Goal: Task Accomplishment & Management: Use online tool/utility

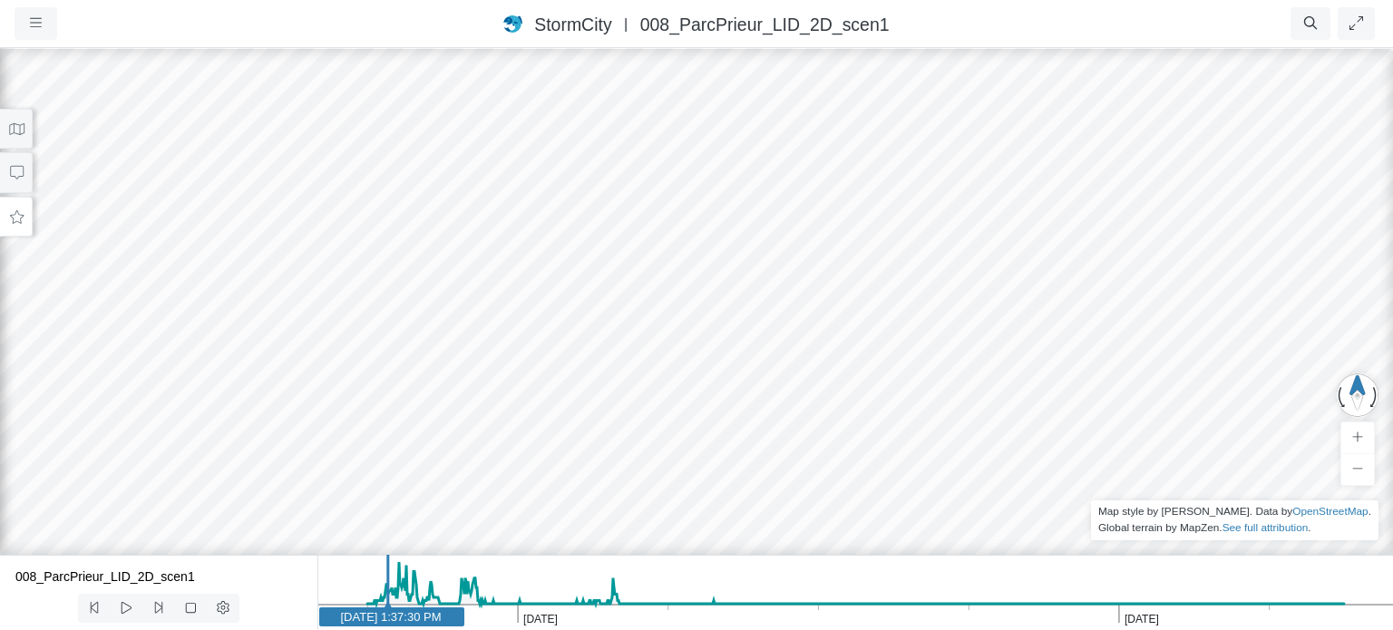
drag, startPoint x: 731, startPoint y: 292, endPoint x: 718, endPoint y: 282, distance: 16.1
click at [718, 282] on div at bounding box center [696, 338] width 1393 height 584
drag, startPoint x: 717, startPoint y: 289, endPoint x: 761, endPoint y: 100, distance: 194.5
drag, startPoint x: 706, startPoint y: 280, endPoint x: 941, endPoint y: 230, distance: 240.1
drag, startPoint x: 666, startPoint y: 381, endPoint x: 686, endPoint y: 375, distance: 21.6
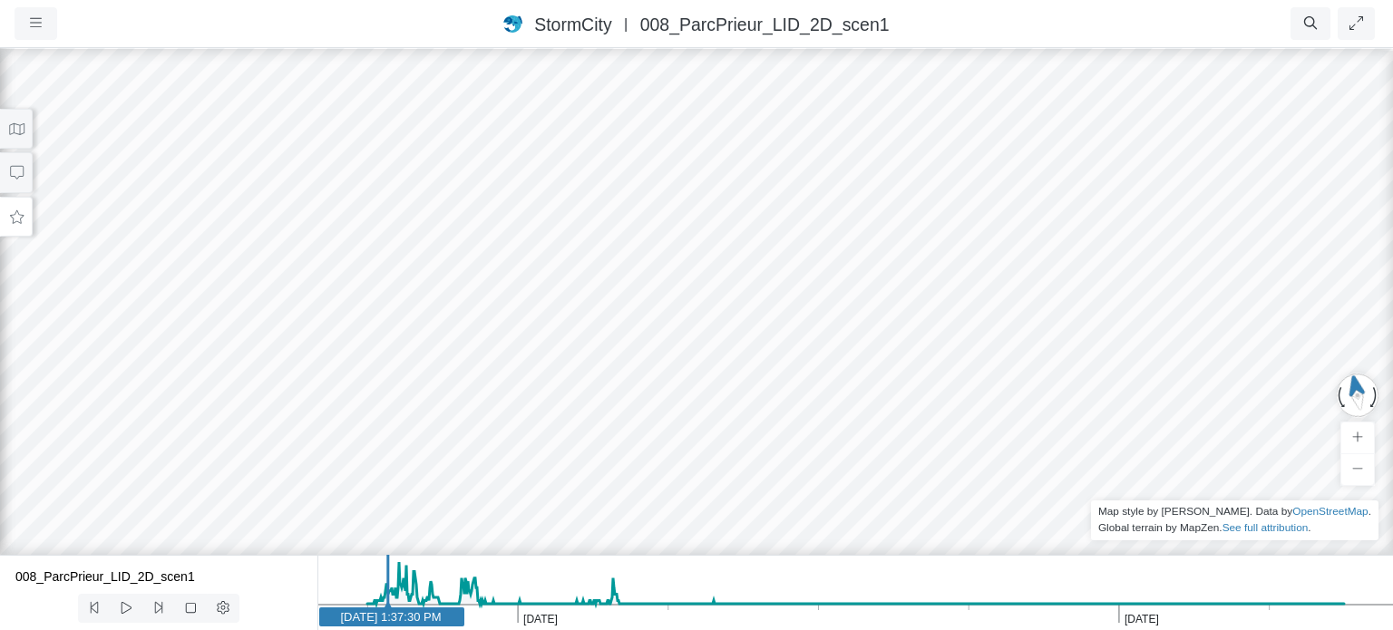
drag, startPoint x: 686, startPoint y: 376, endPoint x: 728, endPoint y: 359, distance: 45.1
click at [728, 359] on div at bounding box center [696, 338] width 1393 height 584
click at [11, 126] on icon at bounding box center [16, 129] width 17 height 14
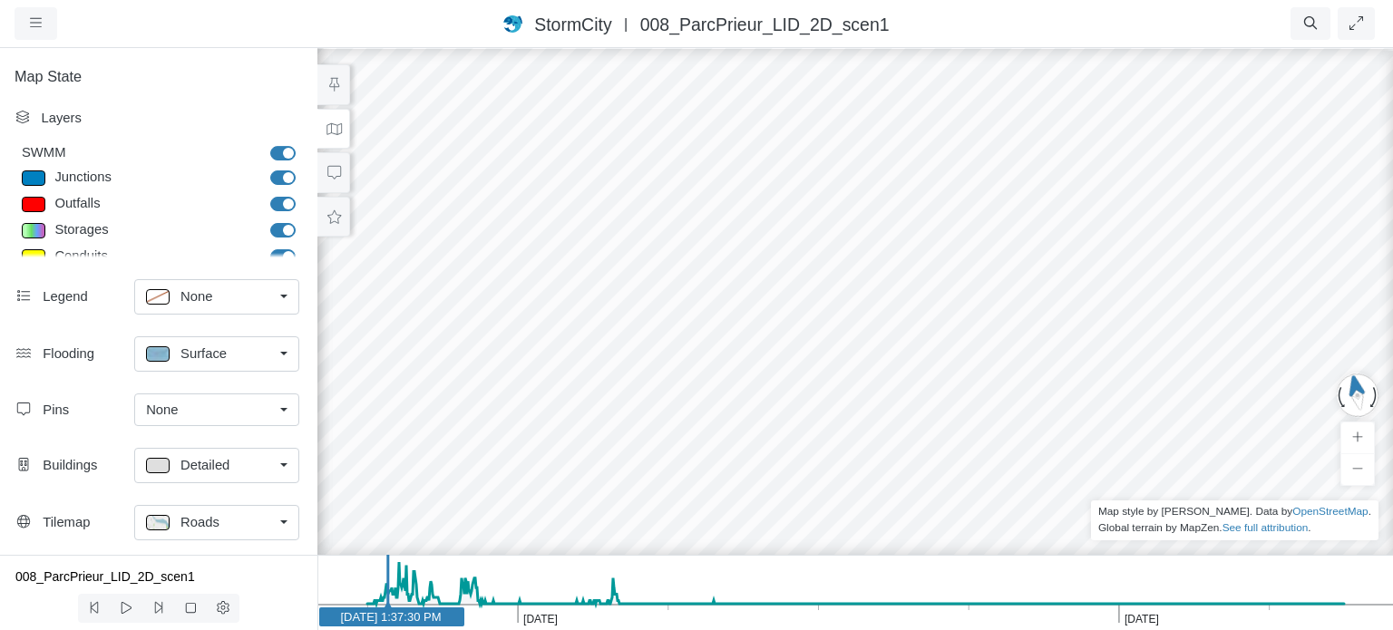
click at [303, 168] on label "Junctions" at bounding box center [303, 168] width 0 height 0
click at [279, 179] on input "Junctions" at bounding box center [277, 176] width 15 height 17
checkbox input "false"
click at [303, 194] on label "Outfalls" at bounding box center [303, 194] width 0 height 0
click at [277, 206] on input "Outfalls" at bounding box center [277, 202] width 15 height 17
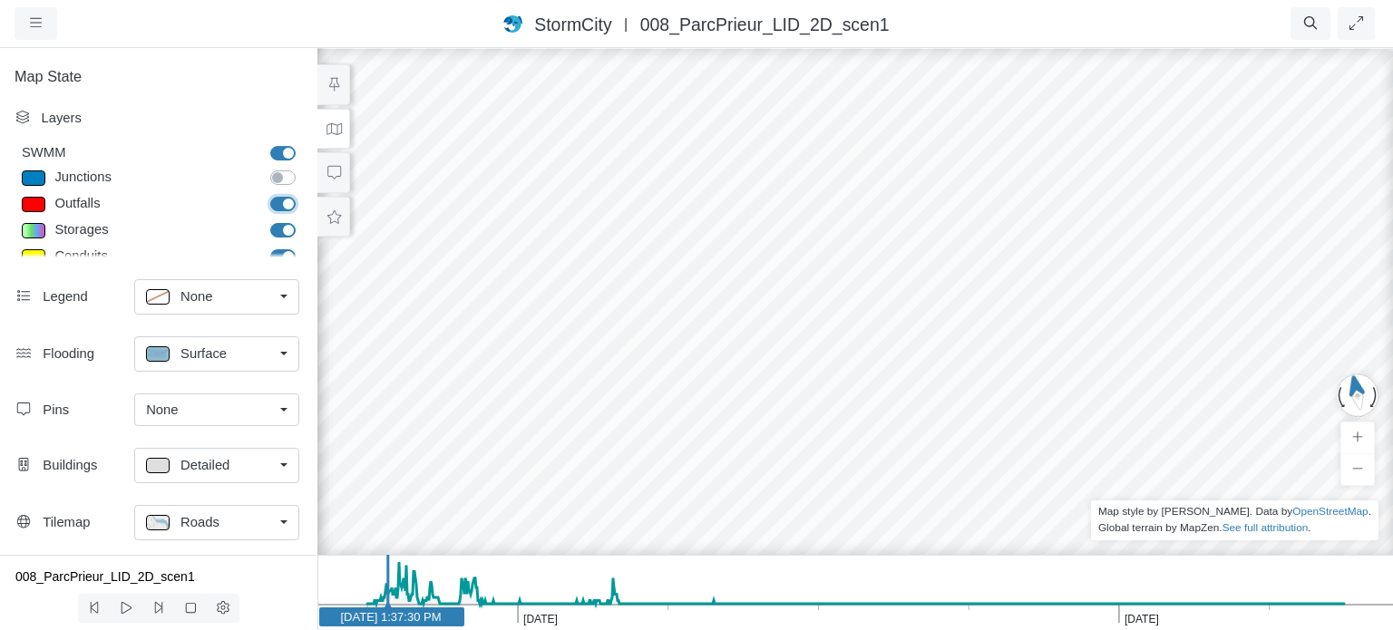
checkbox input "false"
click at [303, 220] on label "Storages" at bounding box center [303, 220] width 0 height 0
click at [275, 231] on input "Storages" at bounding box center [277, 228] width 15 height 17
checkbox input "false"
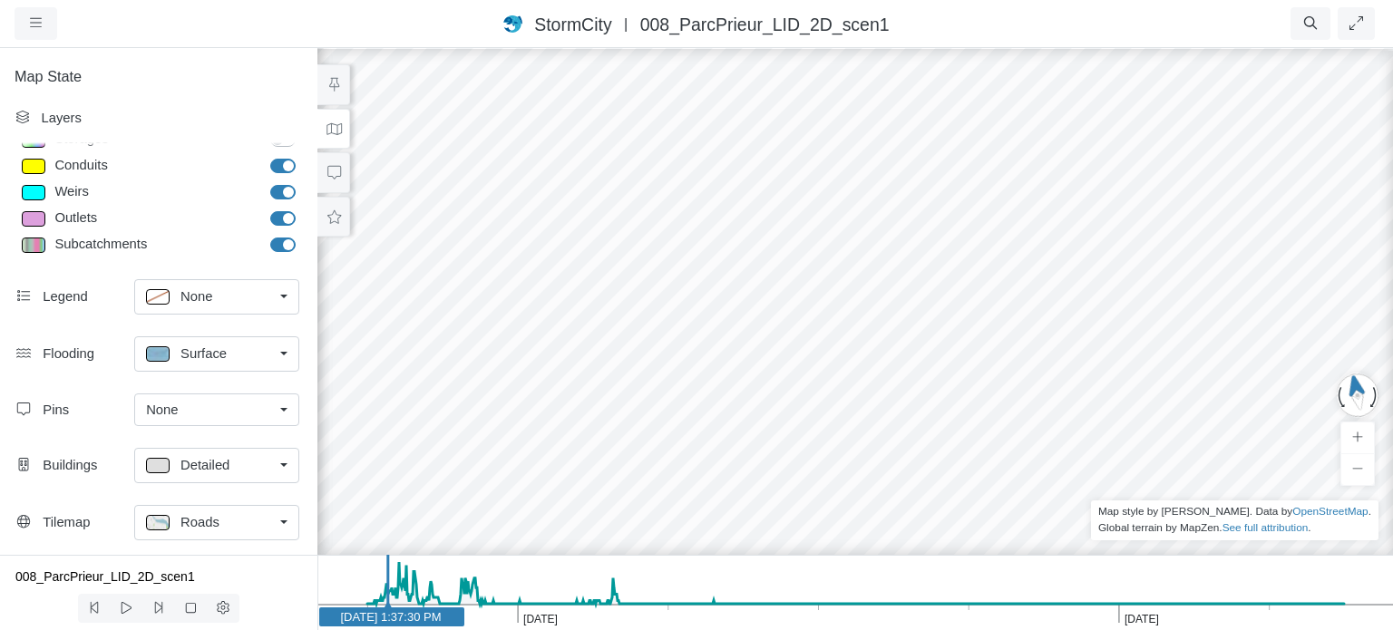
click at [303, 156] on label "Conduits" at bounding box center [303, 156] width 0 height 0
click at [276, 166] on input "Conduits" at bounding box center [277, 164] width 15 height 17
checkbox input "false"
click at [303, 182] on label "Weirs" at bounding box center [303, 182] width 0 height 0
click at [275, 191] on input "Weirs" at bounding box center [277, 190] width 15 height 17
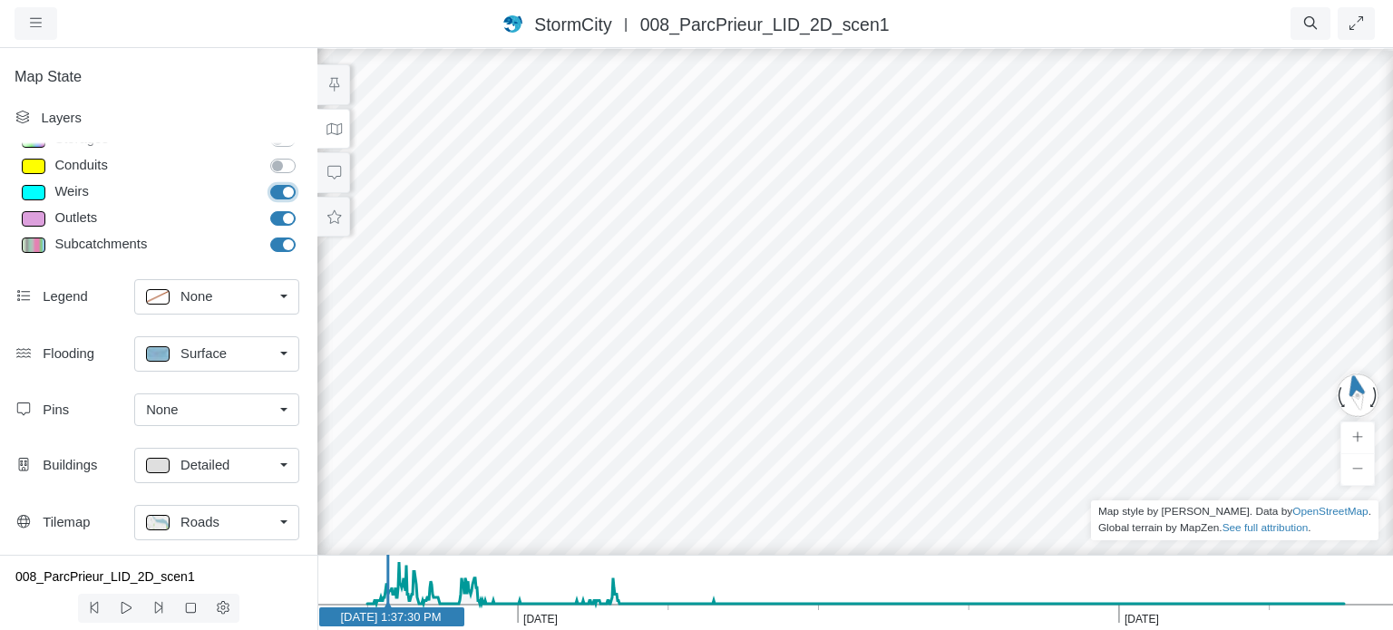
checkbox input "false"
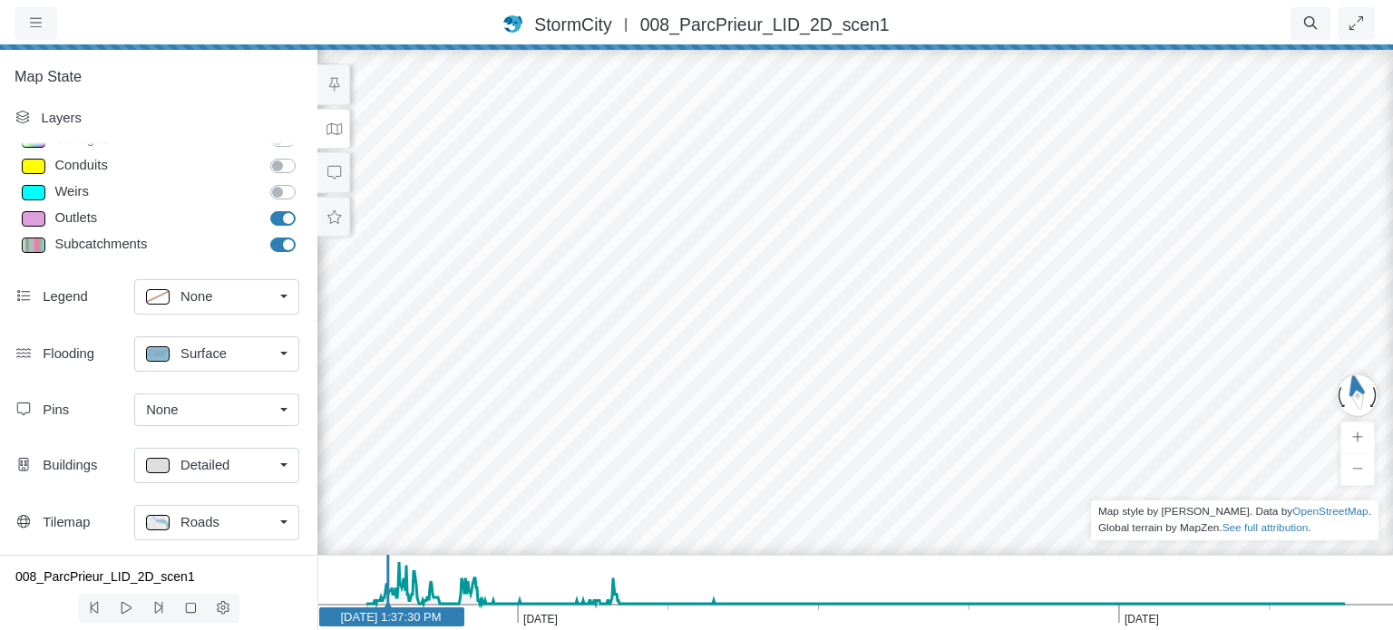
click at [303, 209] on label "Outlets" at bounding box center [303, 209] width 0 height 0
click at [277, 220] on input "Outlets" at bounding box center [277, 217] width 15 height 17
checkbox input "false"
click at [303, 235] on label "Subcatchments" at bounding box center [303, 235] width 0 height 0
click at [277, 248] on input "Subcatchments" at bounding box center [277, 243] width 15 height 17
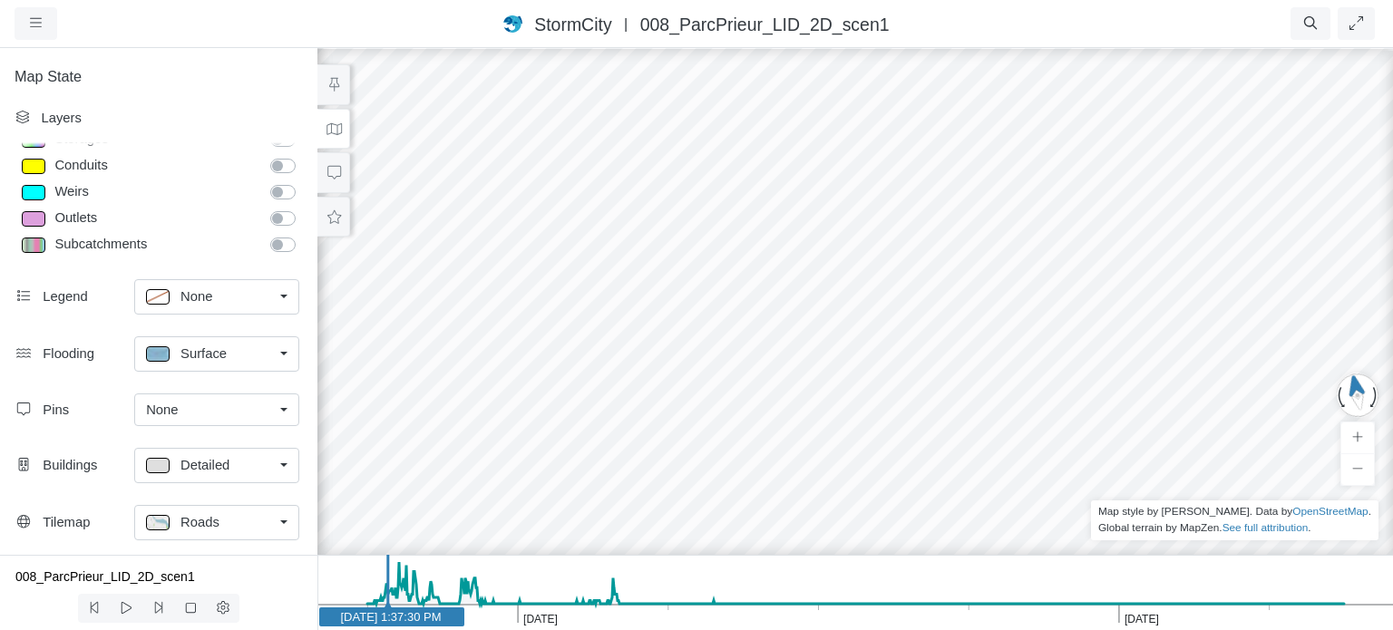
click at [303, 235] on label "Subcatchments" at bounding box center [303, 235] width 0 height 0
click at [278, 247] on input "Subcatchments" at bounding box center [277, 243] width 15 height 17
checkbox input "true"
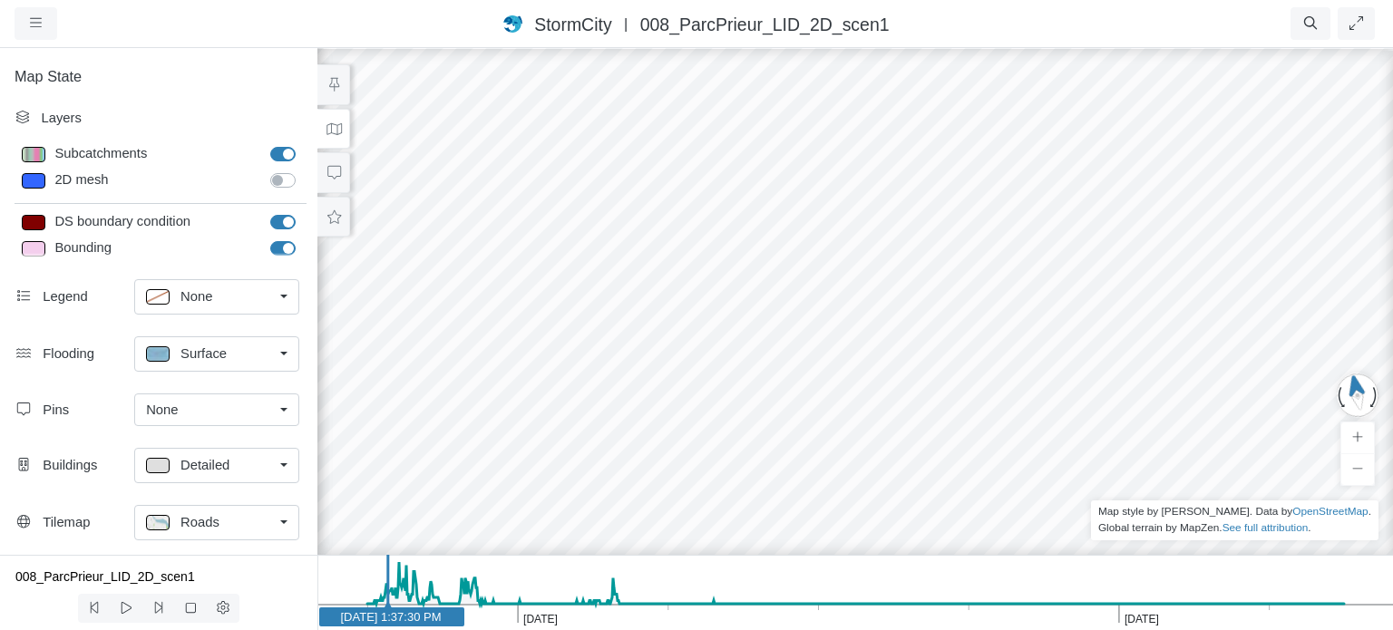
click at [303, 212] on label "DS boundary condition" at bounding box center [303, 212] width 0 height 0
click at [278, 221] on input "DS boundary condition" at bounding box center [277, 220] width 15 height 17
checkbox input "false"
click at [303, 238] on label "Bounding" at bounding box center [303, 238] width 0 height 0
click at [277, 248] on input "Bounding" at bounding box center [277, 246] width 15 height 17
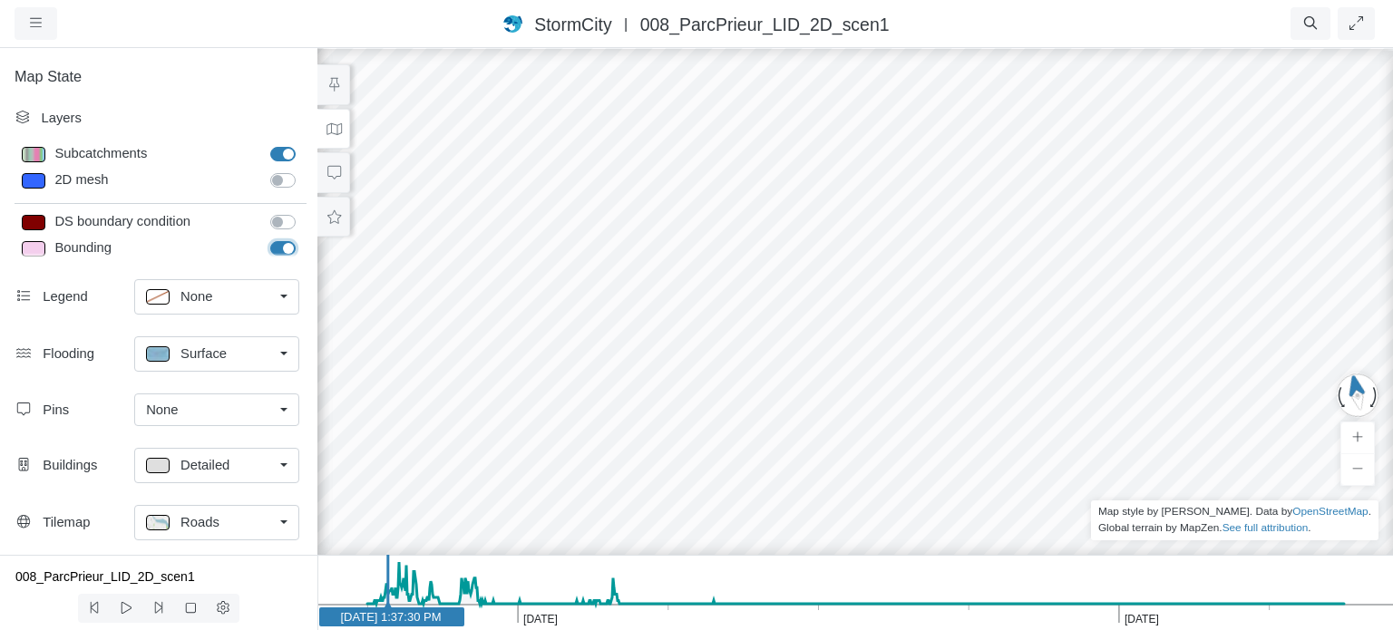
checkbox input "false"
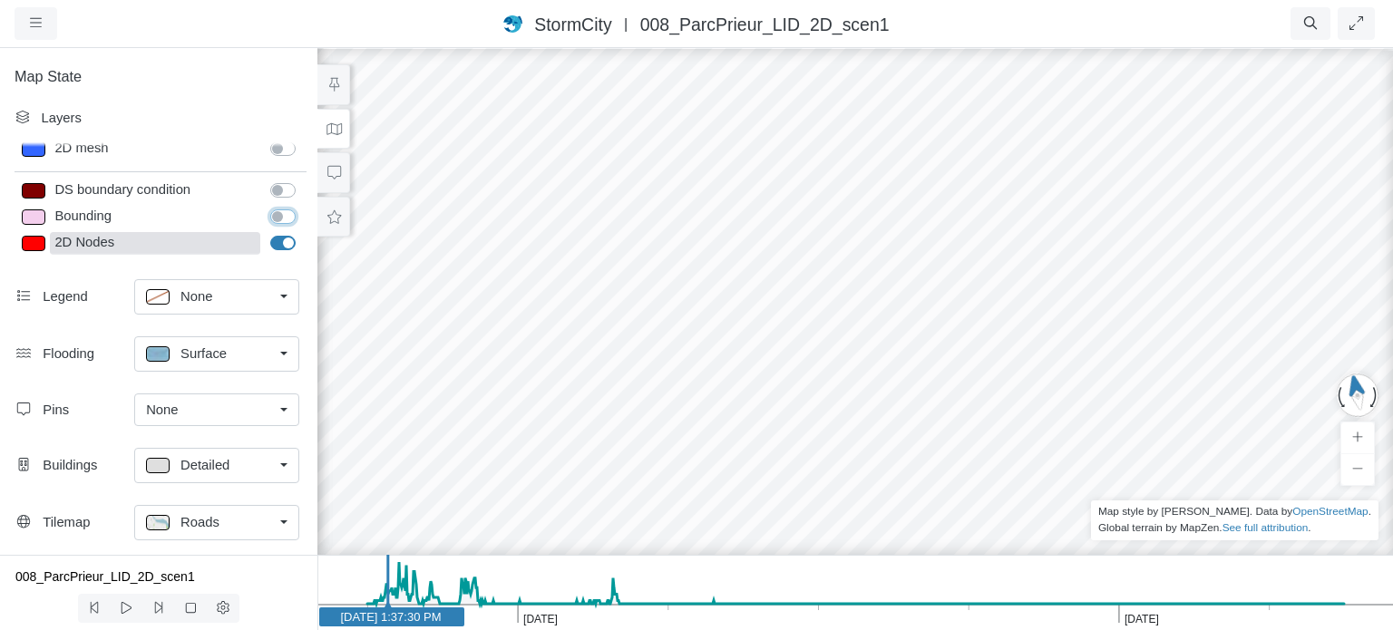
scroll to position [219, 0]
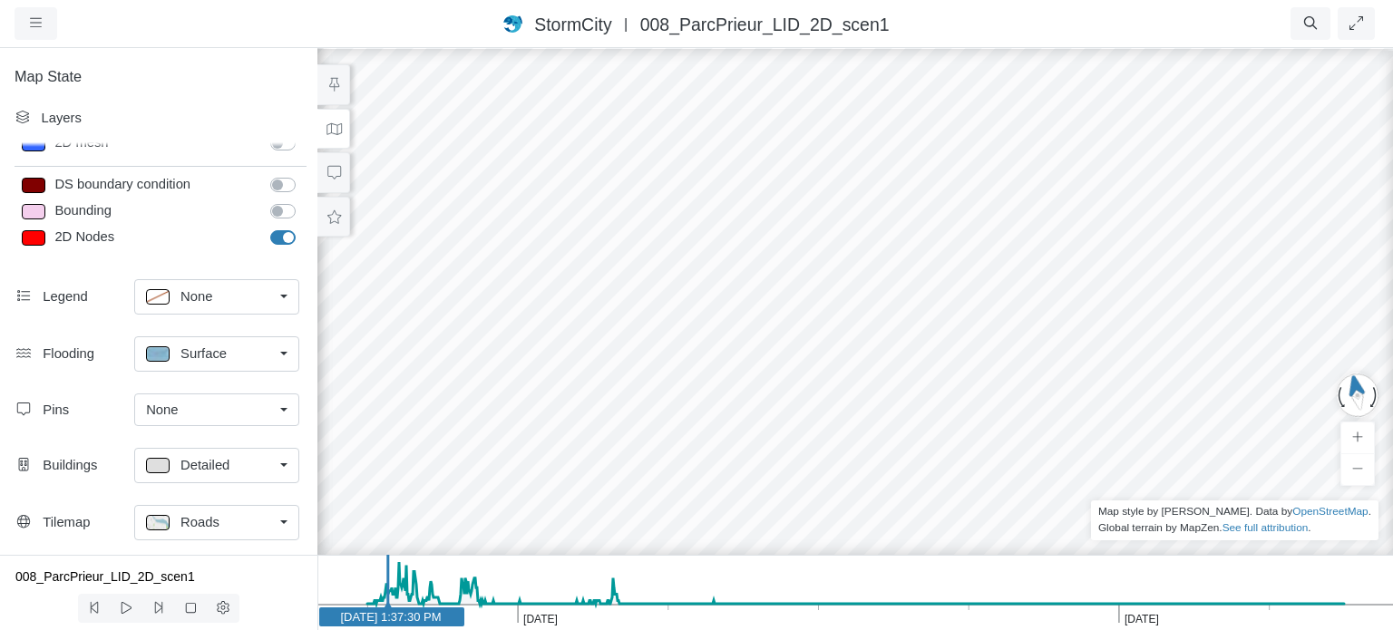
click at [303, 228] on label "2D Nodes" at bounding box center [303, 228] width 0 height 0
click at [274, 234] on input "2D Nodes" at bounding box center [277, 236] width 15 height 17
checkbox input "false"
drag, startPoint x: 795, startPoint y: 313, endPoint x: 805, endPoint y: 323, distance: 14.1
click at [805, 323] on div at bounding box center [855, 338] width 1393 height 584
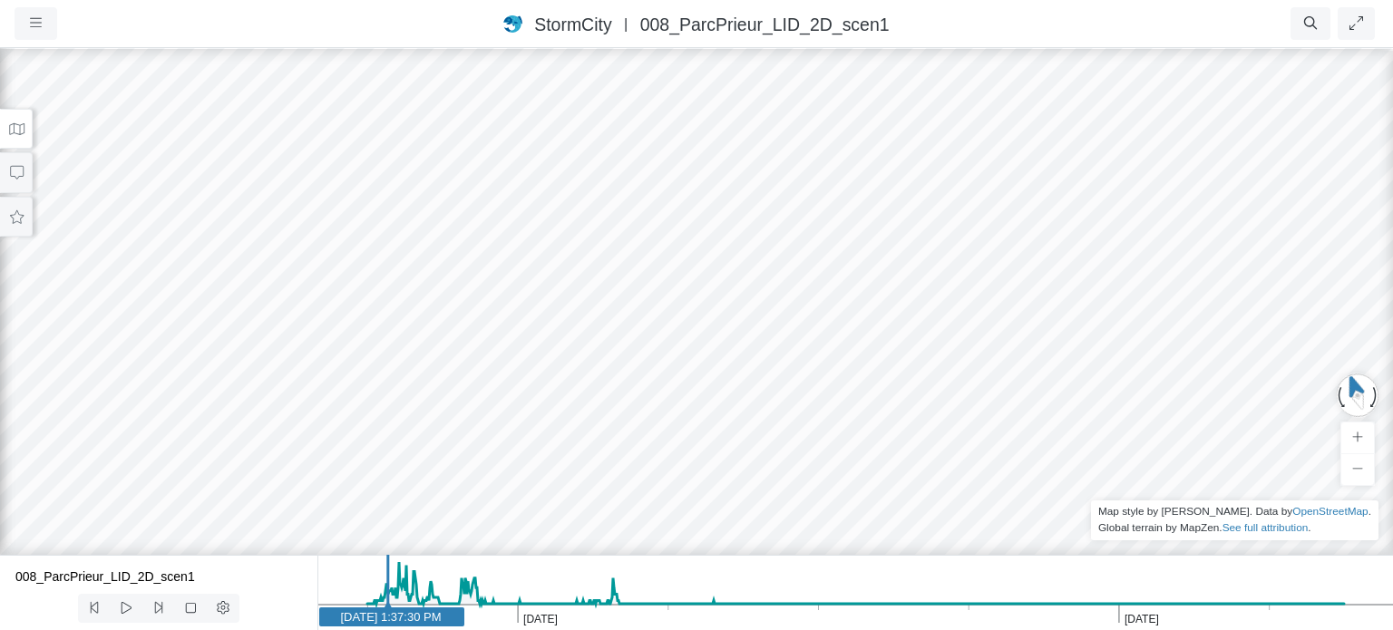
drag, startPoint x: 794, startPoint y: 332, endPoint x: 793, endPoint y: 380, distance: 48.1
drag, startPoint x: 757, startPoint y: 392, endPoint x: 836, endPoint y: 304, distance: 118.2
click at [836, 304] on div at bounding box center [696, 338] width 1393 height 584
drag, startPoint x: 601, startPoint y: 355, endPoint x: 769, endPoint y: 300, distance: 176.4
drag, startPoint x: 642, startPoint y: 355, endPoint x: 734, endPoint y: 351, distance: 91.7
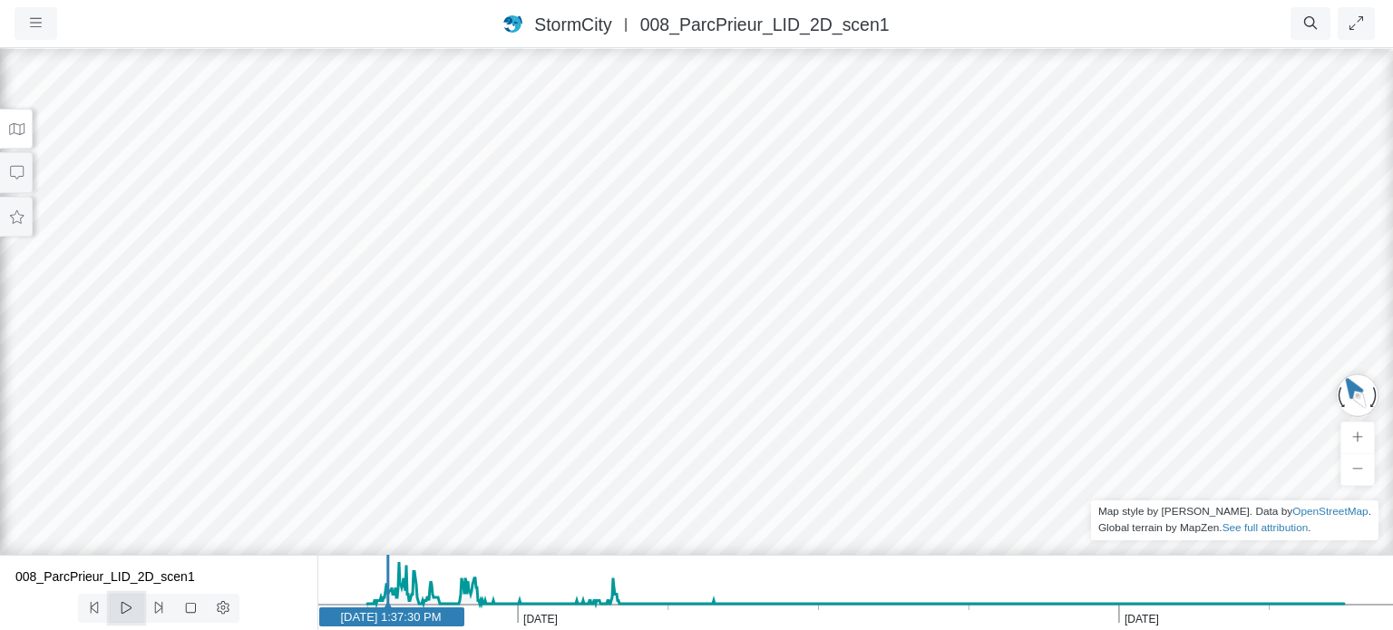
click at [131, 608] on icon at bounding box center [126, 608] width 17 height 14
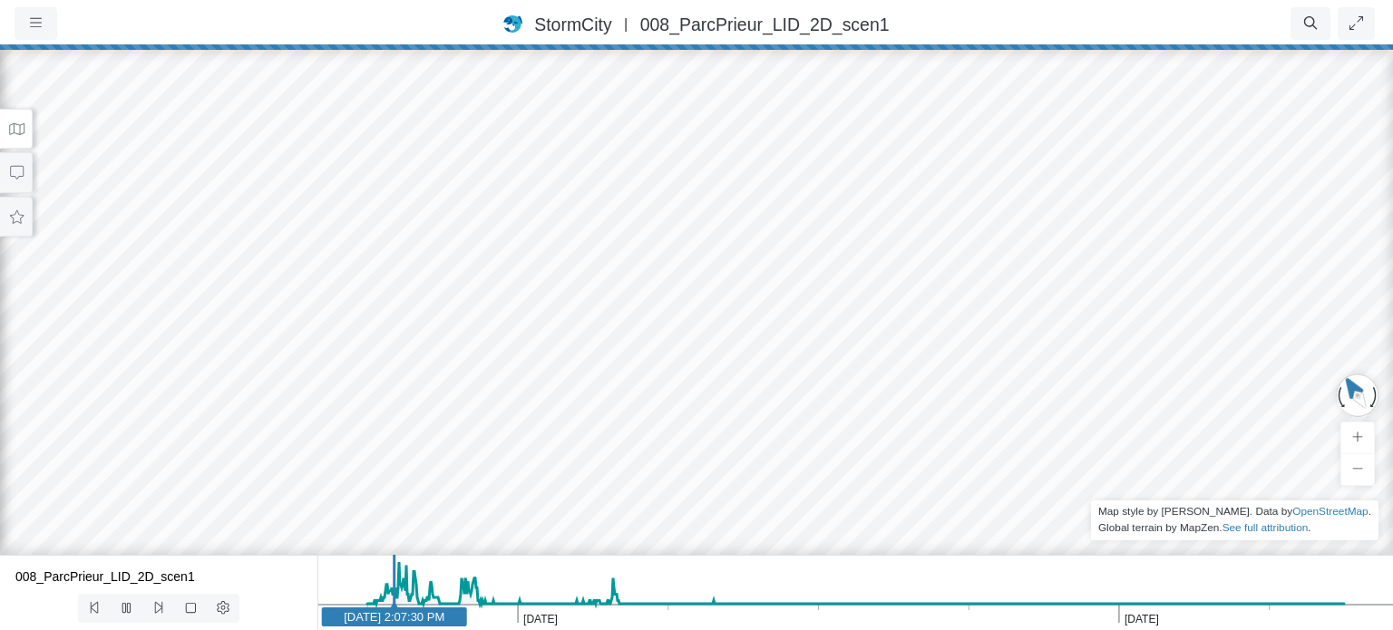
drag, startPoint x: 433, startPoint y: 391, endPoint x: 563, endPoint y: 423, distance: 133.5
click at [563, 423] on div at bounding box center [696, 338] width 1393 height 584
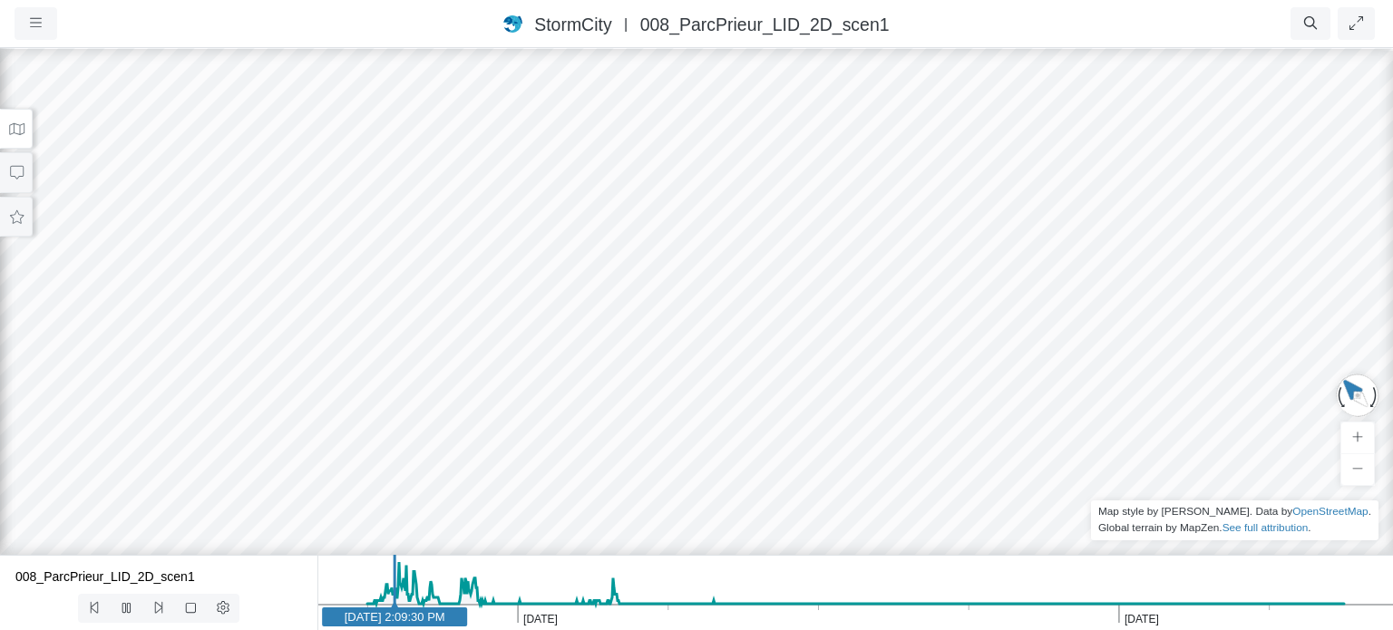
drag, startPoint x: 569, startPoint y: 365, endPoint x: 566, endPoint y: 384, distance: 19.4
drag, startPoint x: 598, startPoint y: 347, endPoint x: 592, endPoint y: 362, distance: 15.8
drag, startPoint x: 613, startPoint y: 388, endPoint x: 846, endPoint y: 403, distance: 233.5
drag, startPoint x: 631, startPoint y: 399, endPoint x: 824, endPoint y: 398, distance: 193.1
drag, startPoint x: 477, startPoint y: 396, endPoint x: 692, endPoint y: 394, distance: 214.9
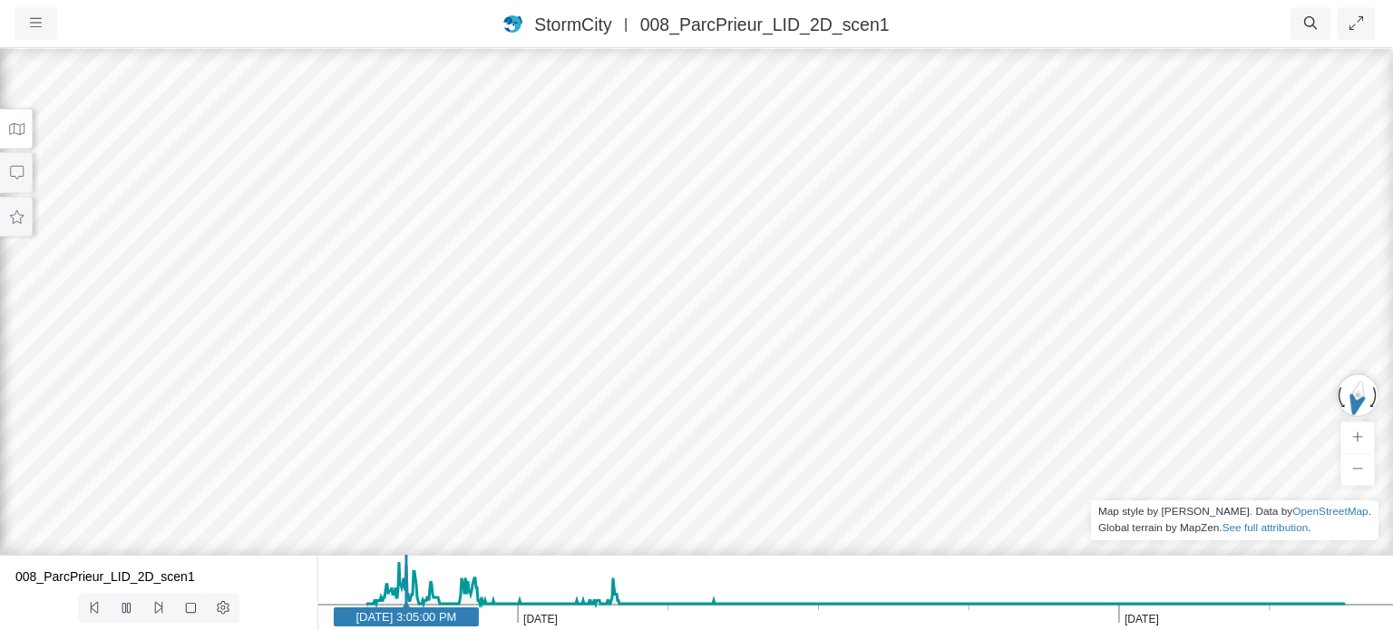
drag, startPoint x: 519, startPoint y: 389, endPoint x: 733, endPoint y: 358, distance: 216.2
click at [733, 358] on div at bounding box center [696, 338] width 1393 height 584
drag, startPoint x: 557, startPoint y: 365, endPoint x: 801, endPoint y: 352, distance: 244.3
drag, startPoint x: 610, startPoint y: 386, endPoint x: 609, endPoint y: 375, distance: 11.8
click at [609, 375] on div at bounding box center [696, 338] width 1393 height 584
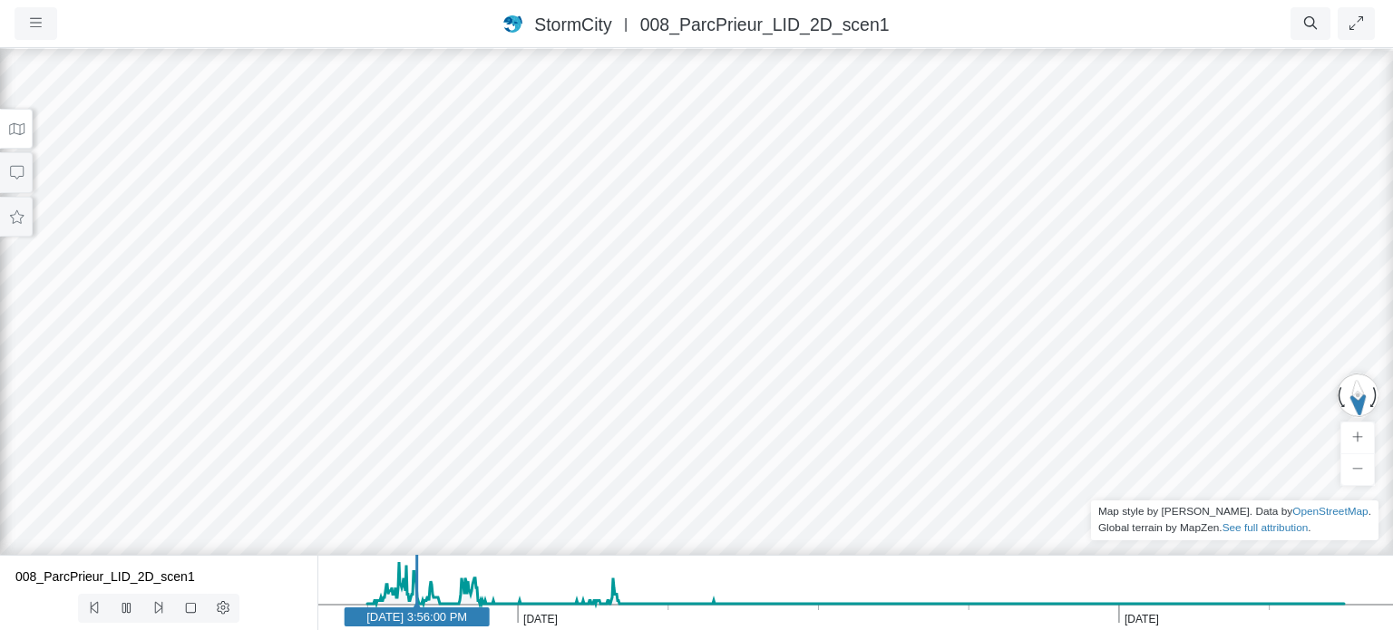
drag, startPoint x: 608, startPoint y: 375, endPoint x: 813, endPoint y: 328, distance: 210.1
drag, startPoint x: 448, startPoint y: 367, endPoint x: 506, endPoint y: 367, distance: 58.0
drag, startPoint x: 438, startPoint y: 346, endPoint x: 636, endPoint y: 354, distance: 197.8
click at [636, 354] on div at bounding box center [696, 338] width 1393 height 584
drag, startPoint x: 553, startPoint y: 364, endPoint x: 488, endPoint y: 361, distance: 65.3
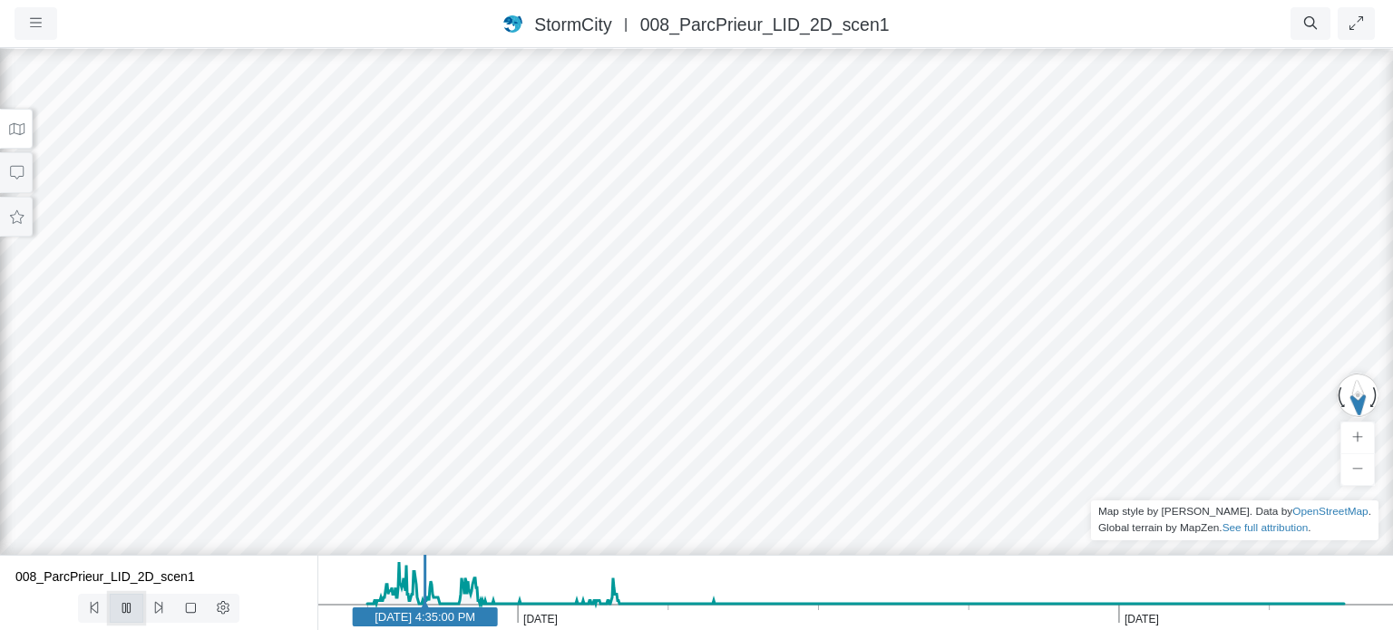
click at [118, 605] on icon at bounding box center [126, 608] width 17 height 14
click at [11, 132] on icon at bounding box center [16, 129] width 15 height 12
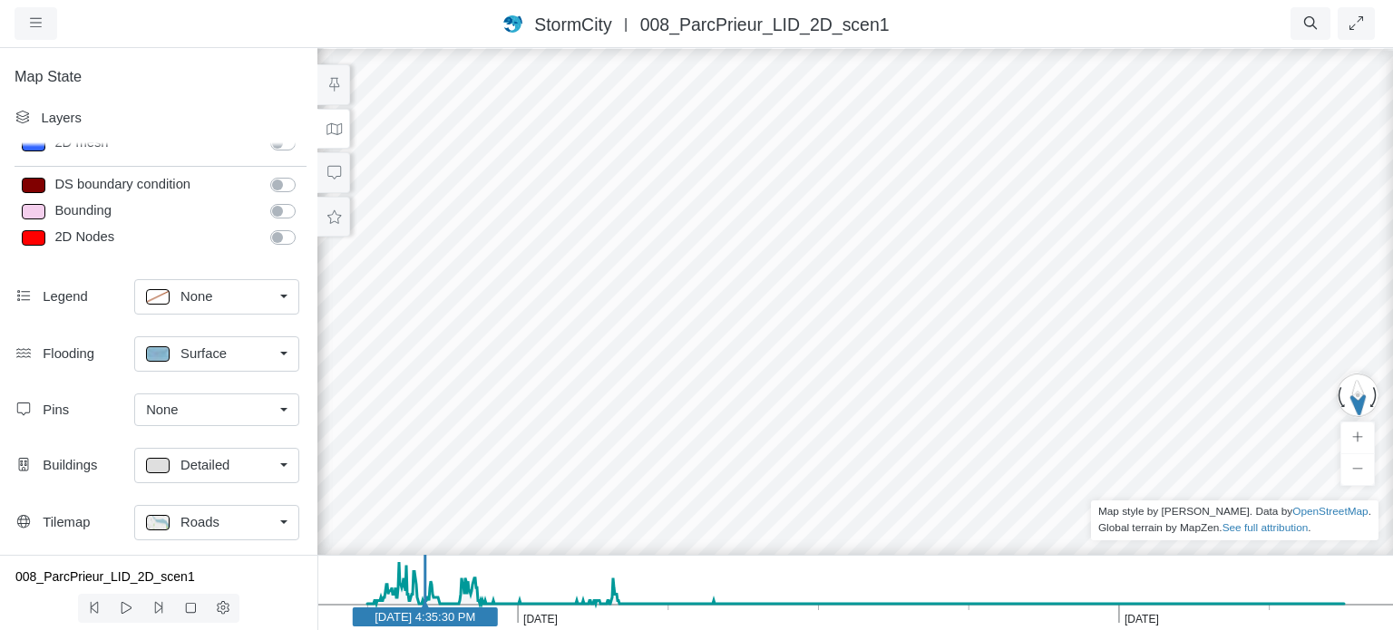
click at [245, 516] on div "Roads" at bounding box center [209, 522] width 127 height 23
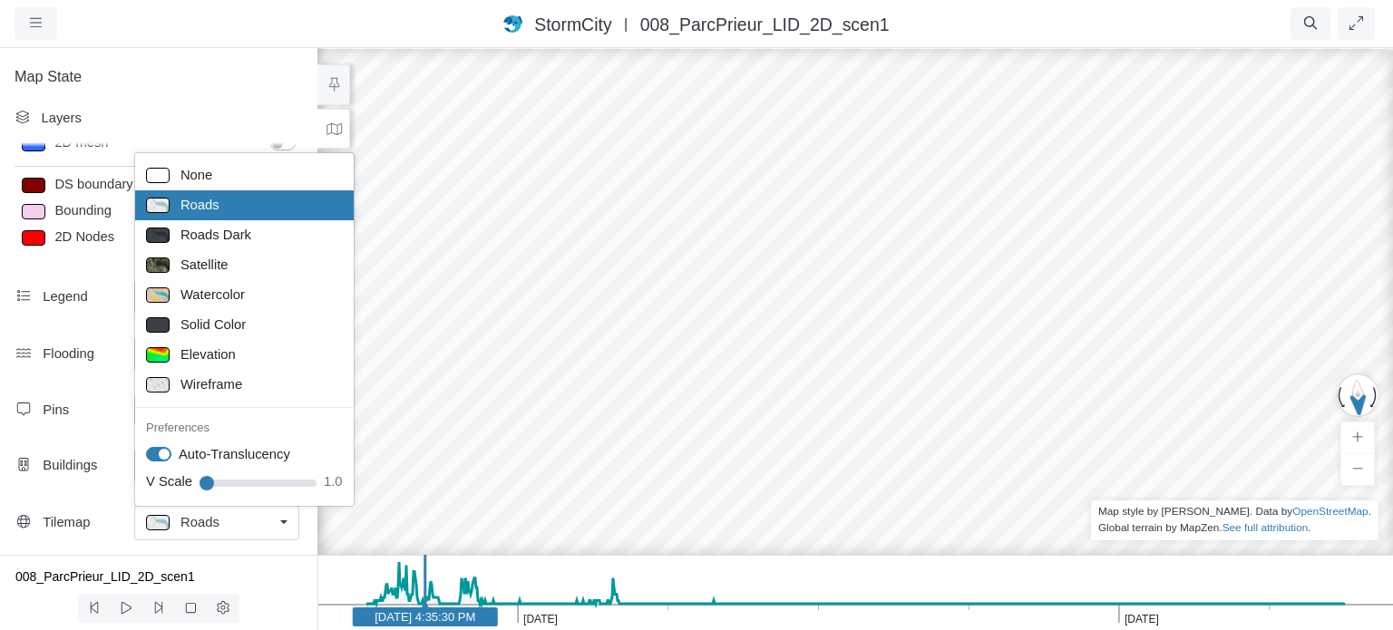
click at [248, 518] on div "Roads" at bounding box center [209, 522] width 127 height 23
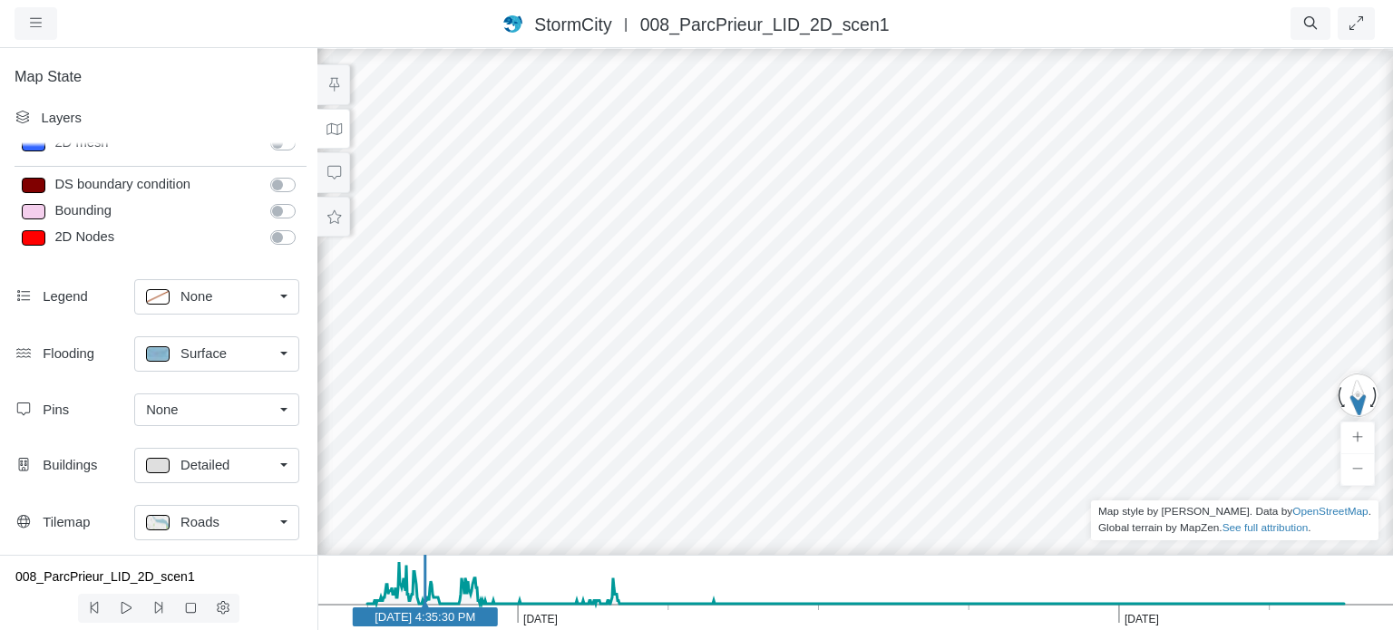
click at [219, 351] on span "Surface" at bounding box center [203, 354] width 46 height 20
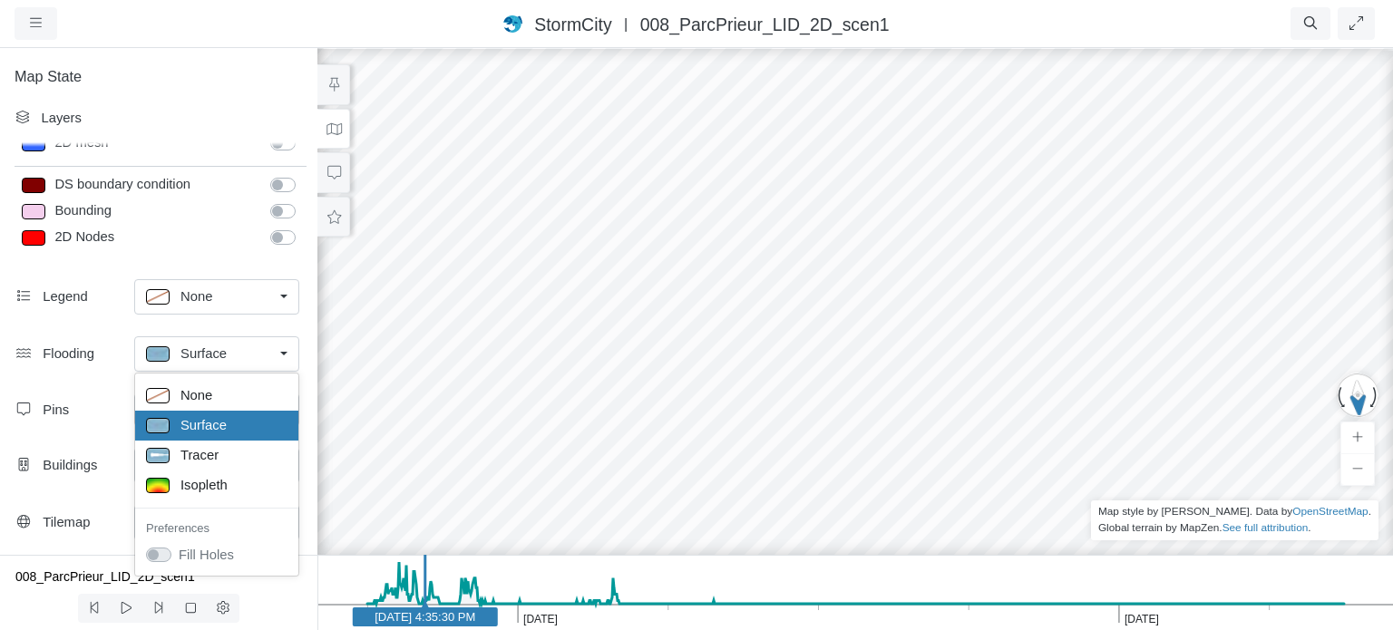
click at [219, 351] on span "Surface" at bounding box center [203, 354] width 46 height 20
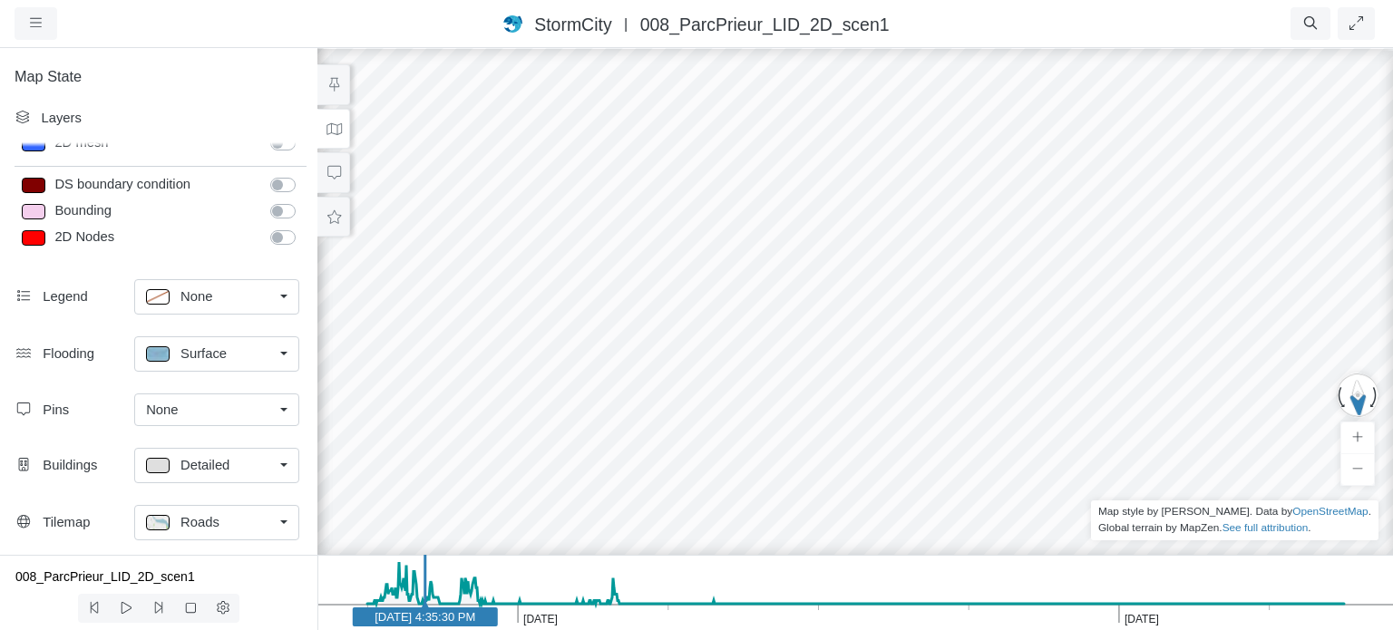
drag, startPoint x: 871, startPoint y: 411, endPoint x: 838, endPoint y: 418, distance: 33.4
click at [838, 418] on div at bounding box center [855, 338] width 1393 height 584
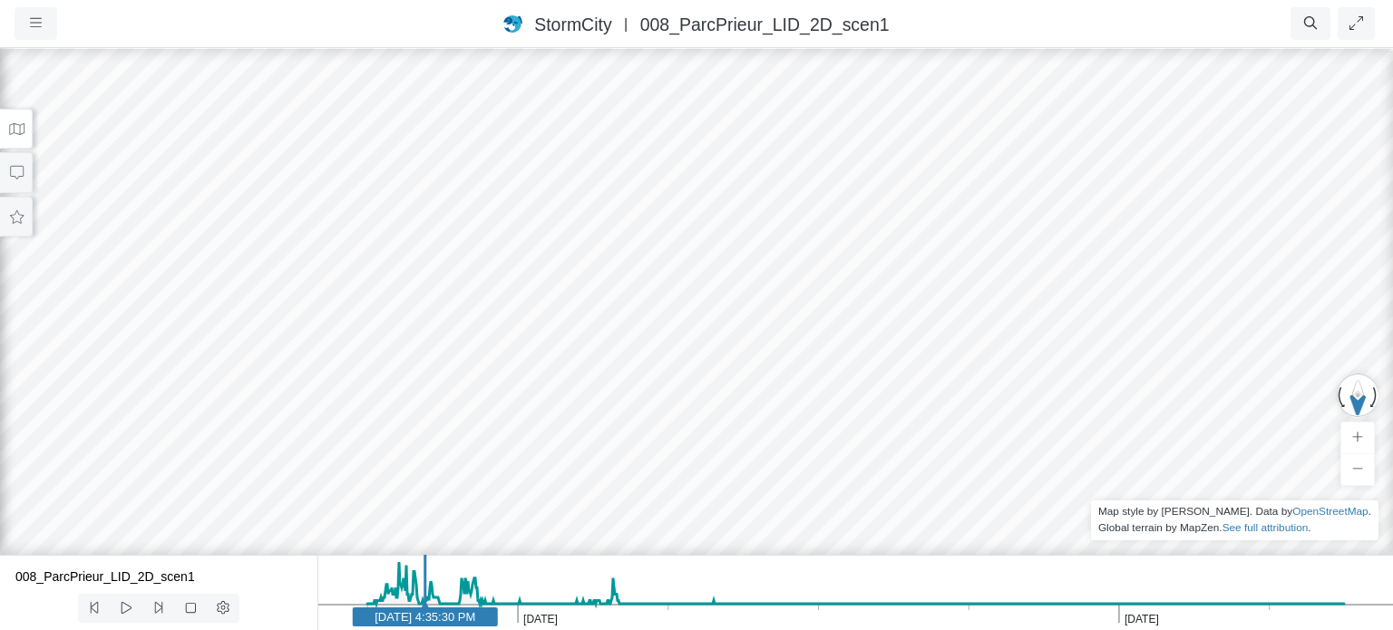
drag, startPoint x: 838, startPoint y: 418, endPoint x: 550, endPoint y: 408, distance: 288.5
drag, startPoint x: 786, startPoint y: 403, endPoint x: 647, endPoint y: 416, distance: 140.3
click at [46, 17] on button "button" at bounding box center [36, 23] width 43 height 33
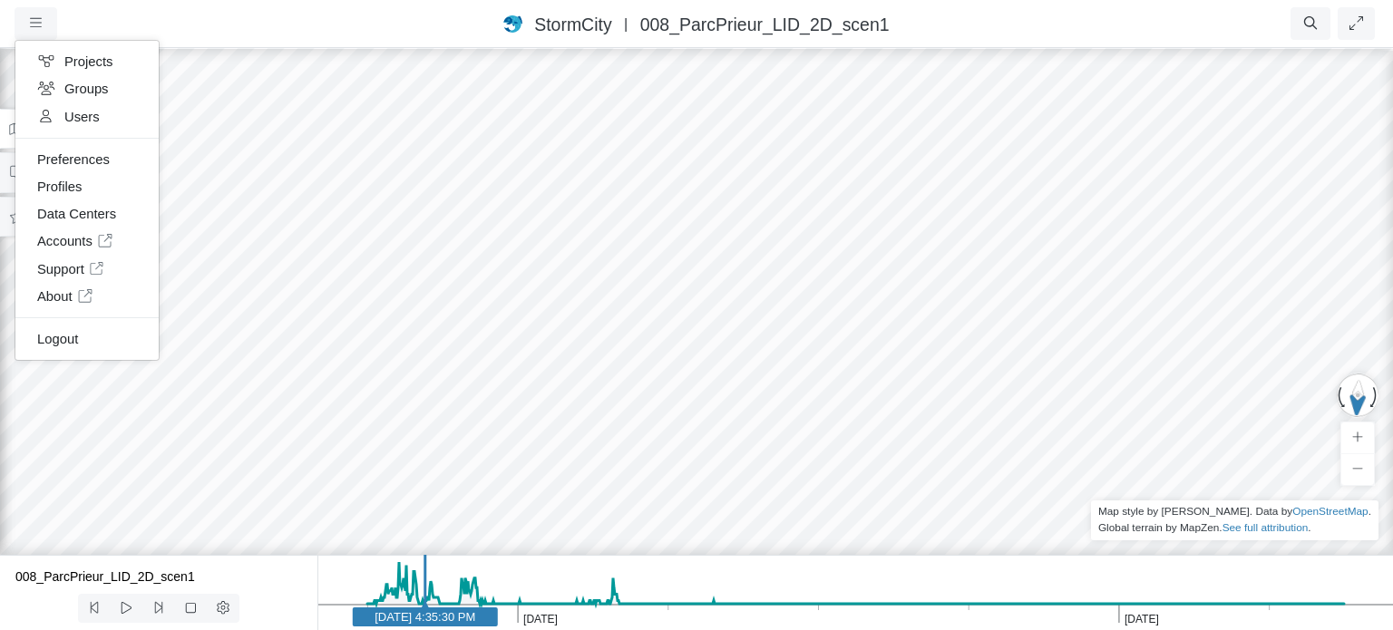
click at [560, 24] on span "StormCity" at bounding box center [572, 25] width 77 height 20
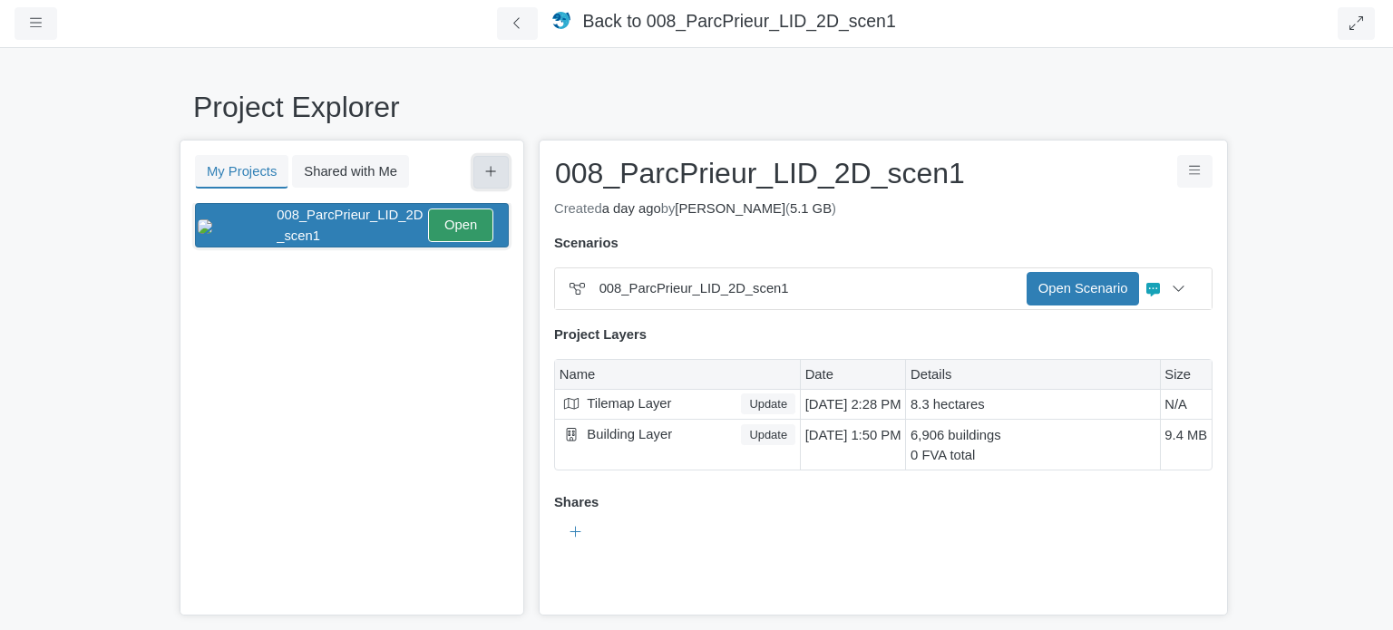
click at [498, 173] on button at bounding box center [490, 172] width 35 height 33
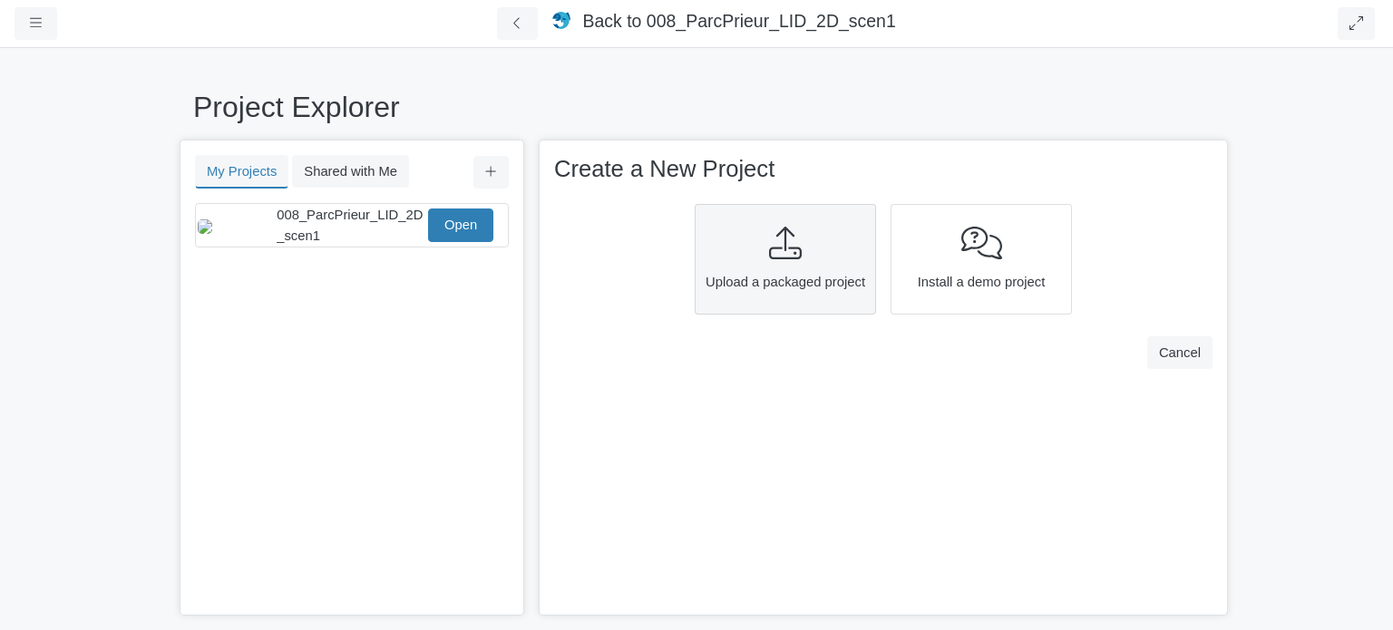
click at [738, 277] on span "Upload a packaged project" at bounding box center [785, 282] width 169 height 20
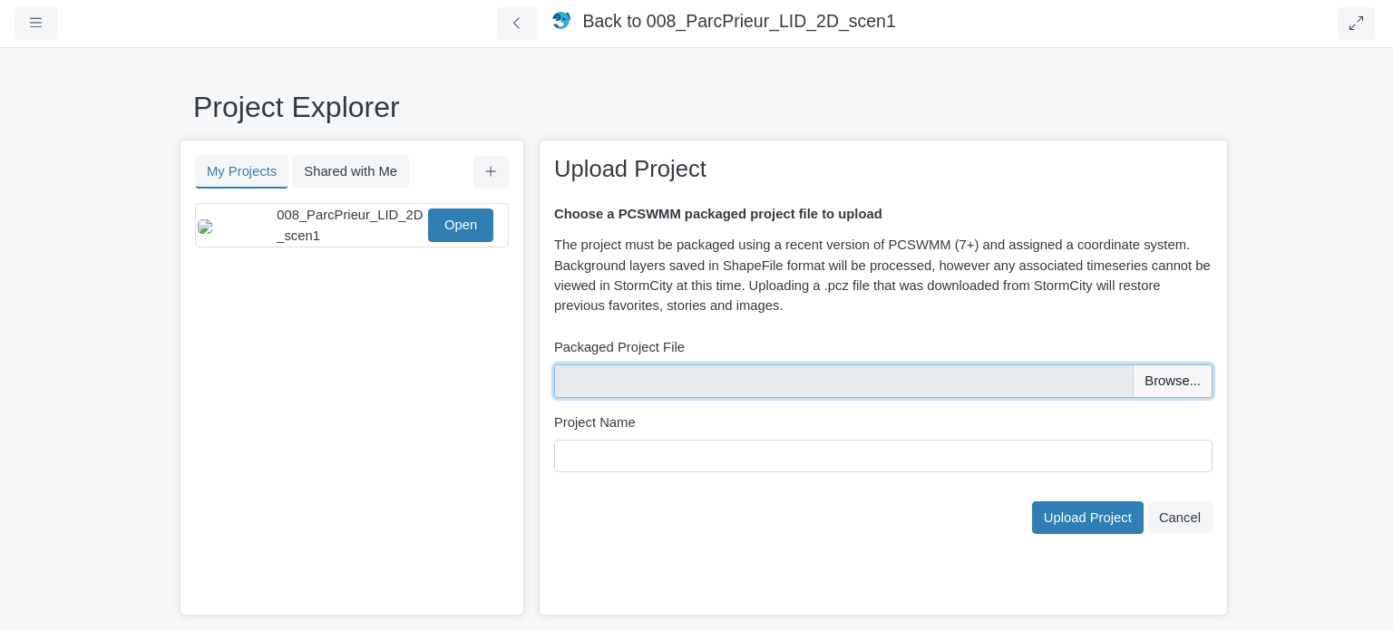
click at [1166, 374] on input "file" at bounding box center [883, 381] width 658 height 33
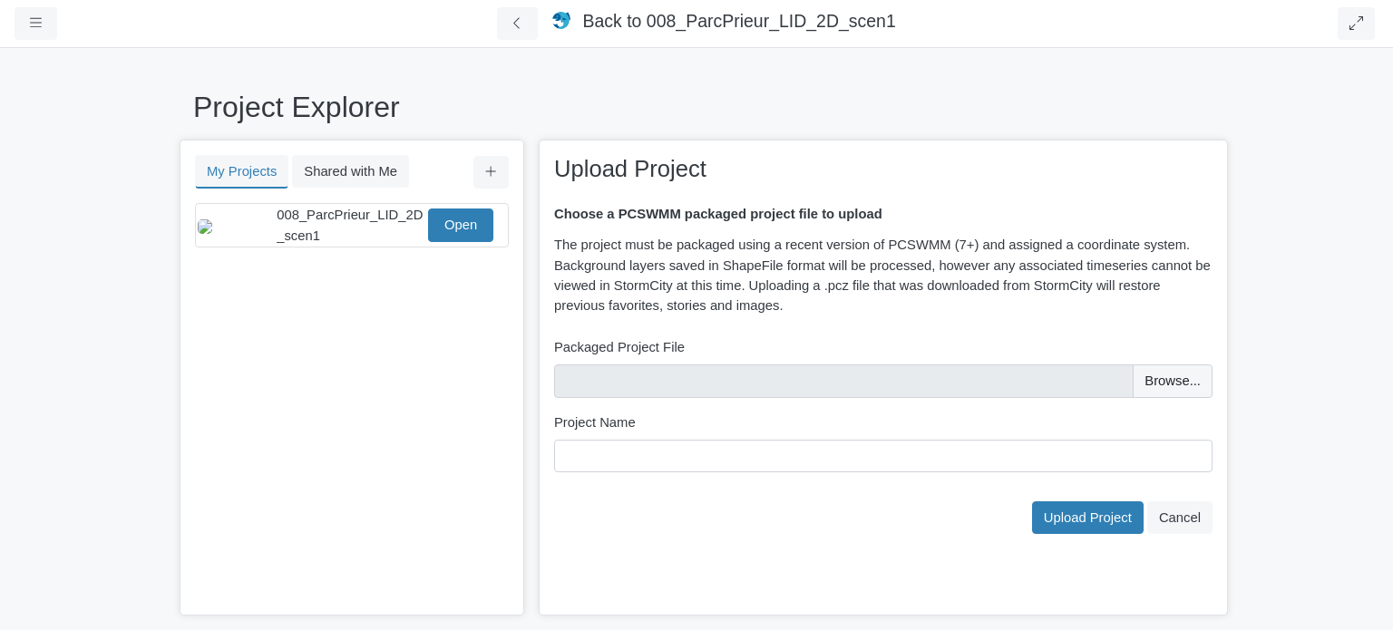
click at [243, 549] on div "You don't currently have any projects. Upload a Project You don't currently hav…" at bounding box center [351, 410] width 341 height 414
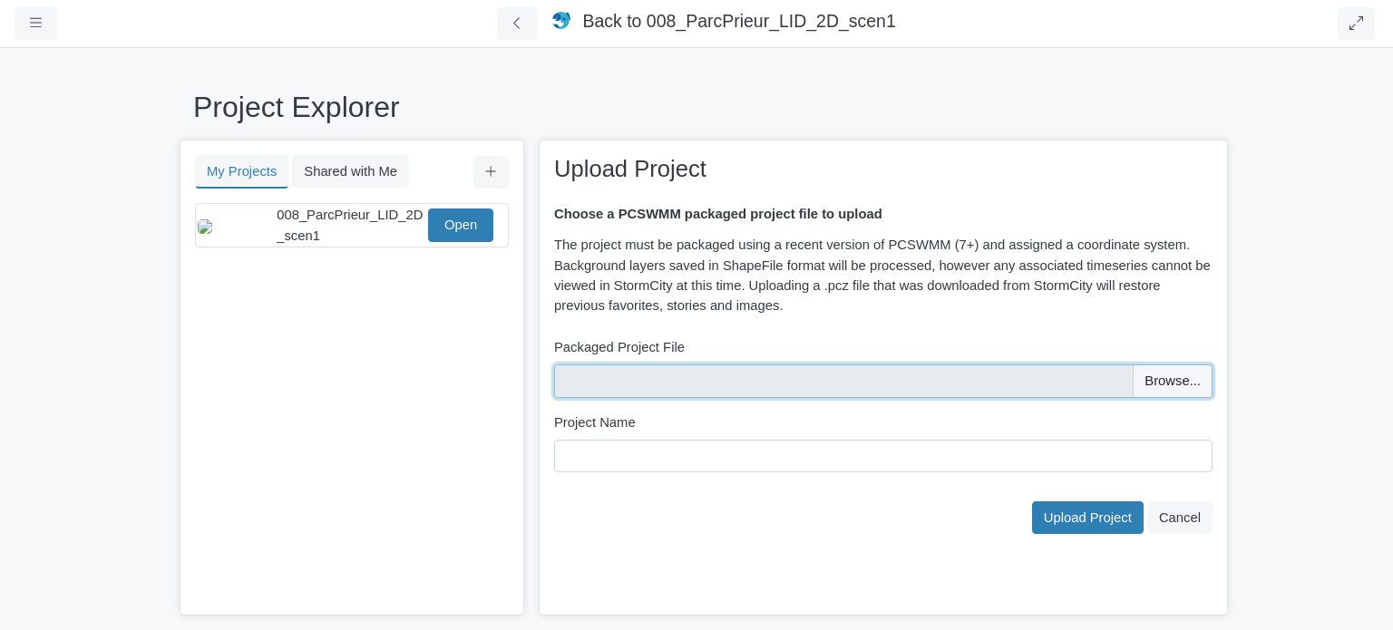
click at [1179, 377] on input "file" at bounding box center [883, 381] width 658 height 33
type input "C:\fakepath\008_ParcPrieur_LID_2D_scen3.pcz"
type input "008_ParcPrieur_LID_2D_scen3"
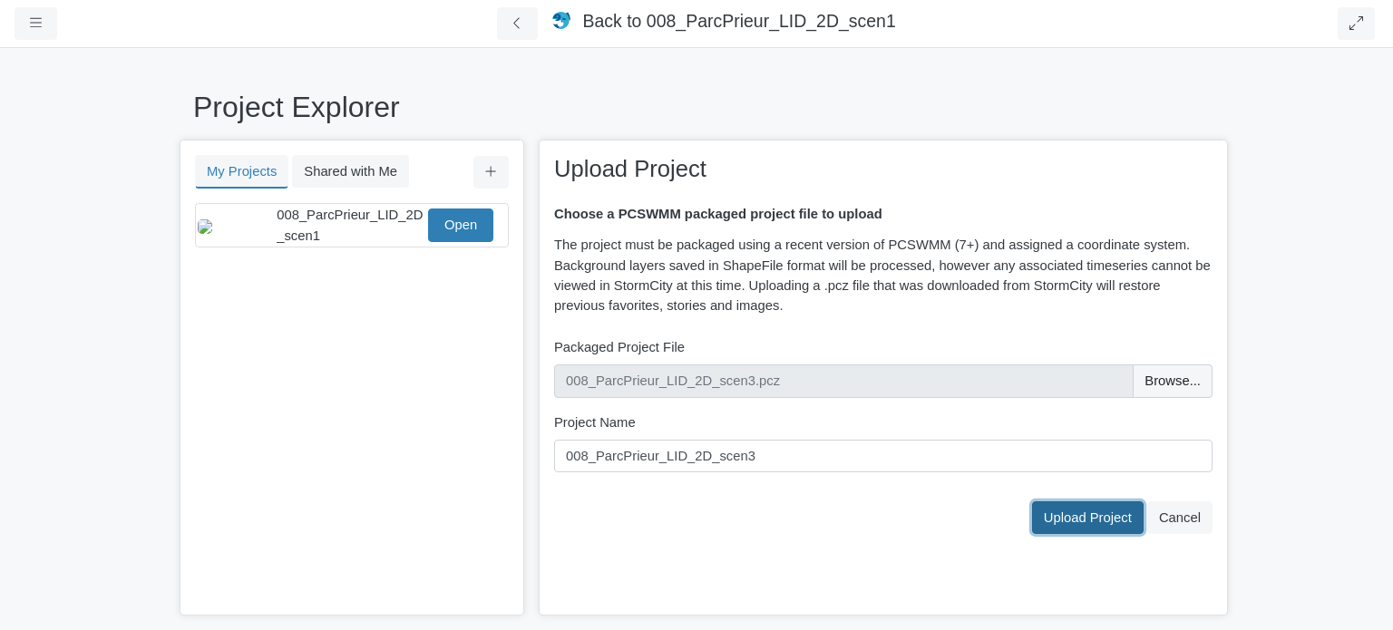
click at [1082, 513] on span "Upload Project" at bounding box center [1088, 518] width 88 height 15
